Goal: Information Seeking & Learning: Find specific fact

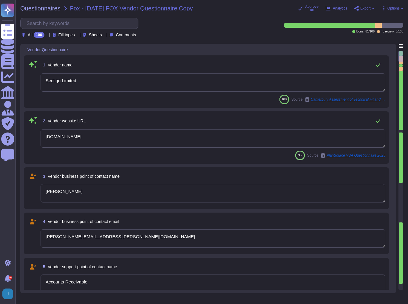
type textarea "Sectigo Limited"
type textarea "[DOMAIN_NAME]"
type textarea "[PERSON_NAME]"
type textarea "[PERSON_NAME][EMAIL_ADDRESS][PERSON_NAME][DOMAIN_NAME]"
type textarea "Accounts Receivable"
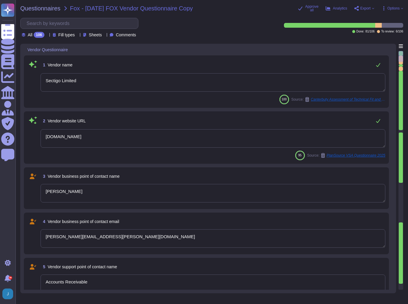
type textarea "[EMAIL_ADDRESS][DOMAIN_NAME]"
type textarea "The contact telephone number for Sectigo is [PHONE_NUMBER] ([GEOGRAPHIC_DATA]) …"
type textarea "Information Security"
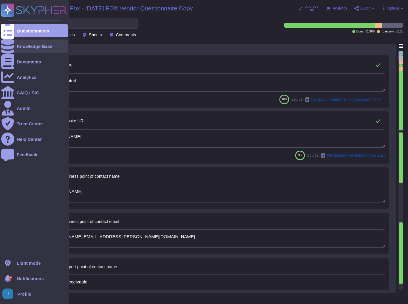
click at [29, 47] on div "Knowledge Base" at bounding box center [35, 46] width 36 height 4
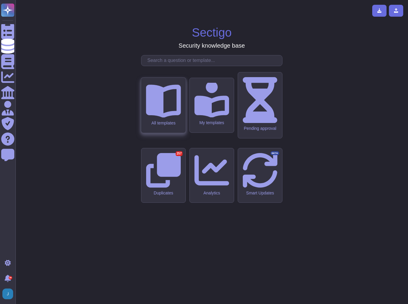
click at [168, 118] on icon at bounding box center [163, 101] width 35 height 33
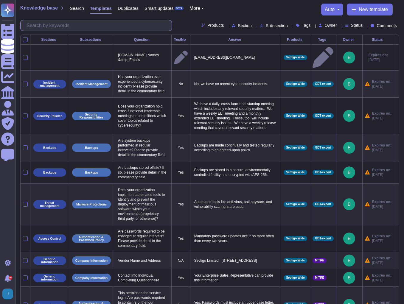
click at [99, 24] on input "text" at bounding box center [98, 25] width 148 height 10
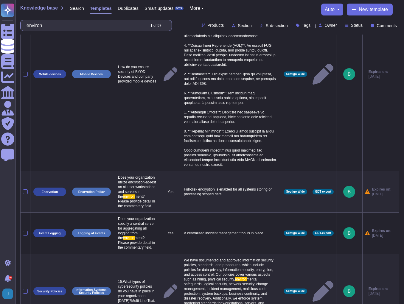
scroll to position [972, 0]
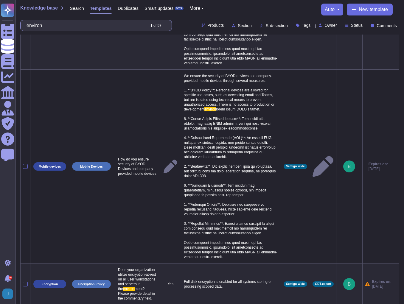
click at [79, 25] on input "environ" at bounding box center [85, 25] width 122 height 10
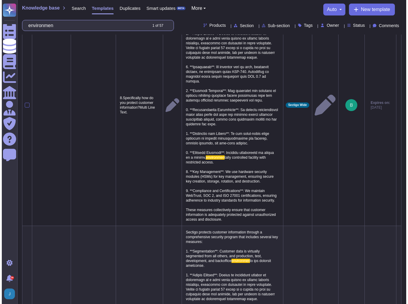
scroll to position [0, 0]
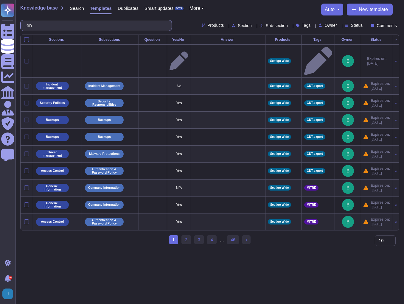
type input "e"
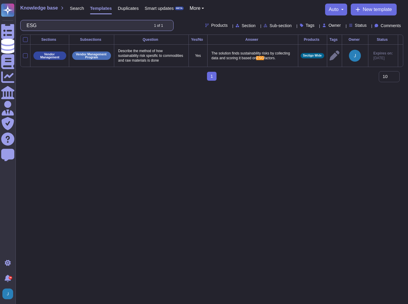
drag, startPoint x: 70, startPoint y: 22, endPoint x: 18, endPoint y: 26, distance: 52.3
click at [18, 26] on div "Knowledge base Search Templates Duplicates Smart updates BETA More auto New tem…" at bounding box center [211, 17] width 392 height 35
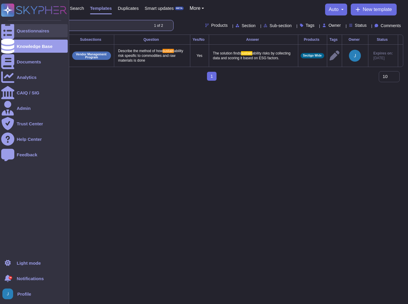
drag, startPoint x: 51, startPoint y: 26, endPoint x: 15, endPoint y: 24, distance: 35.8
click at [15, 24] on div "Questionnaires Knowledge Base Documents Analytics CAIQ / SIG Admin Trust Center…" at bounding box center [204, 43] width 408 height 86
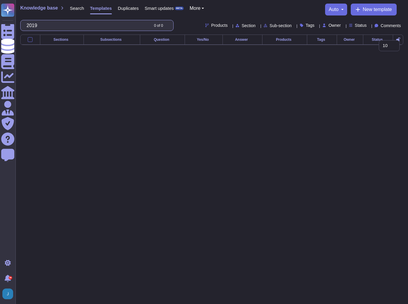
type input "2019"
click at [74, 7] on span "Search" at bounding box center [77, 8] width 14 height 4
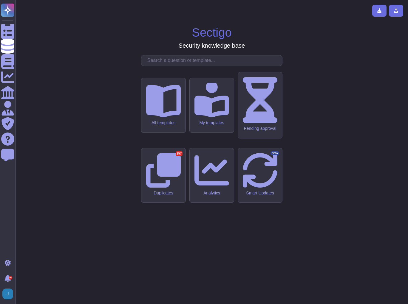
click at [195, 66] on input "text" at bounding box center [213, 60] width 138 height 10
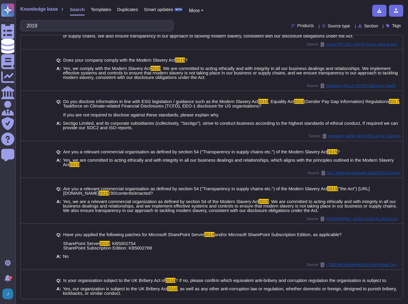
scroll to position [39, 0]
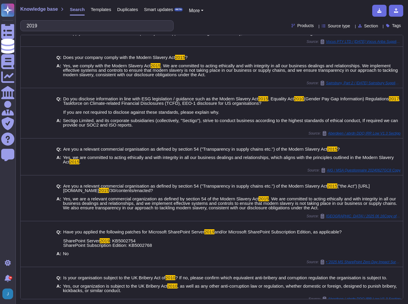
drag, startPoint x: 49, startPoint y: 24, endPoint x: 22, endPoint y: 24, distance: 26.8
click at [22, 24] on div "2019" at bounding box center [96, 25] width 153 height 11
type input "w"
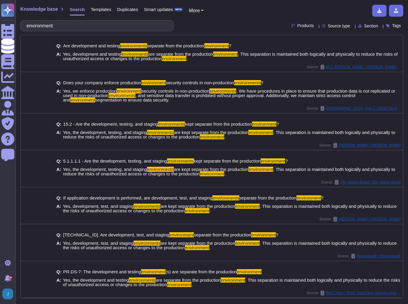
drag, startPoint x: 85, startPoint y: 23, endPoint x: -1, endPoint y: 14, distance: 86.8
click at [0, 14] on html "Questionnaires Knowledge Base Documents Analytics CAIQ / SIG Admin Trust Center…" at bounding box center [204, 152] width 408 height 304
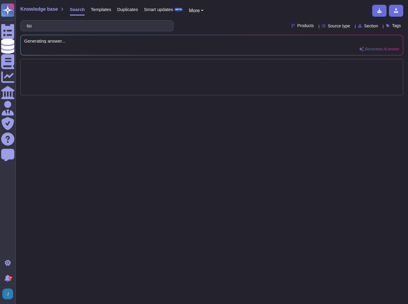
type input "s"
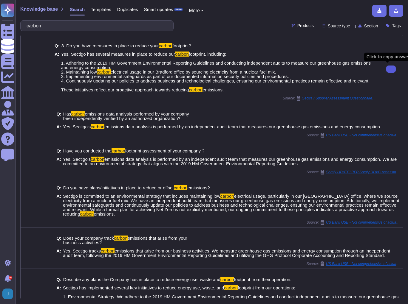
click at [391, 69] on icon at bounding box center [391, 69] width 0 height 0
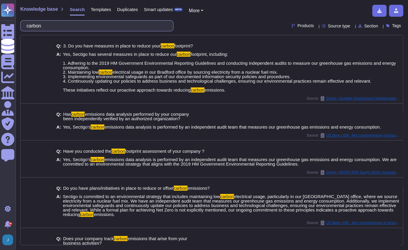
drag, startPoint x: 55, startPoint y: 27, endPoint x: -13, endPoint y: 21, distance: 67.9
click at [0, 21] on html "Questionnaires Knowledge Base Documents Analytics CAIQ / SIG Admin Trust Center…" at bounding box center [204, 125] width 408 height 250
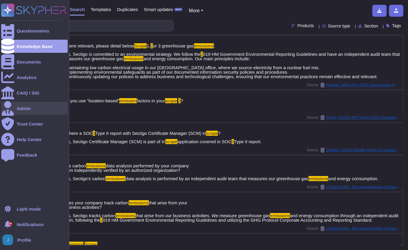
type input "scope 2 emission"
